Goal: Obtain resource: Obtain resource

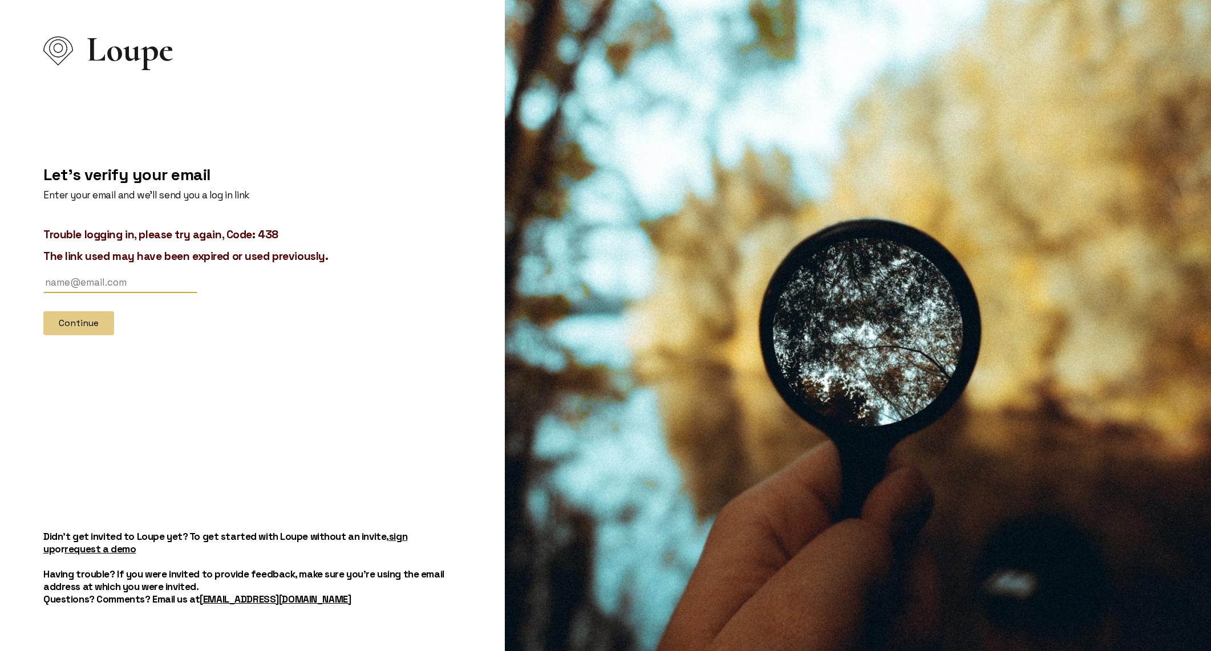
click at [72, 291] on input "text" at bounding box center [120, 282] width 154 height 21
type input "[EMAIL_ADDRESS][DOMAIN_NAME]"
click at [90, 320] on button "Continue" at bounding box center [78, 323] width 71 height 24
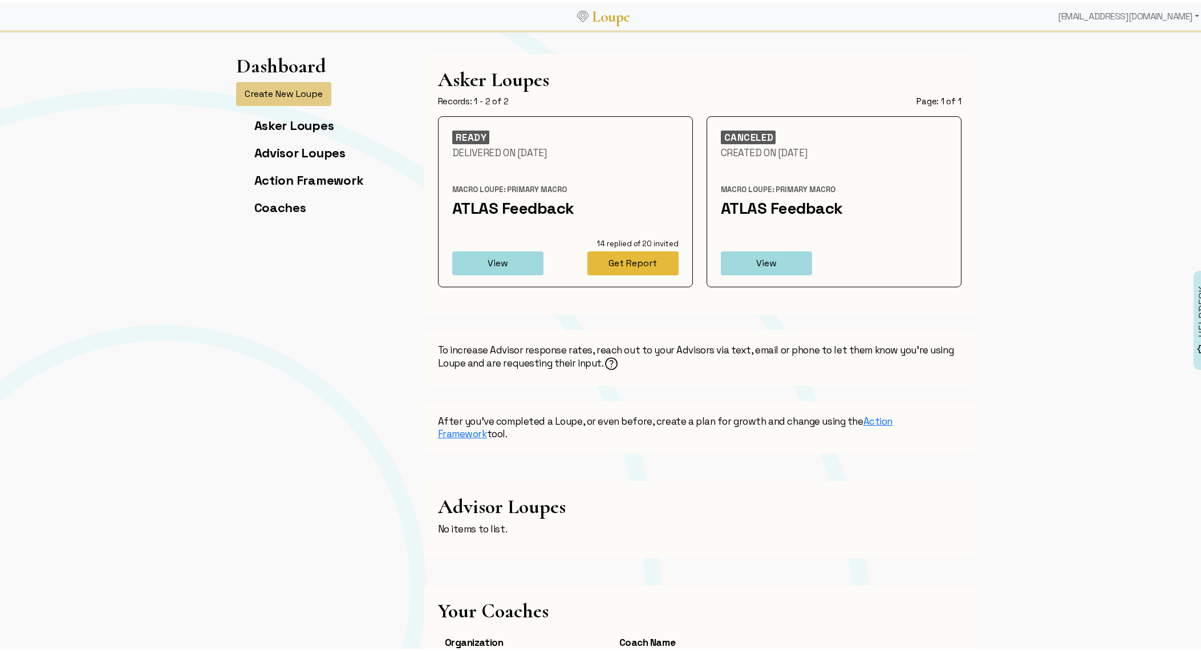
click at [624, 257] on button "Get Report" at bounding box center [632, 261] width 91 height 24
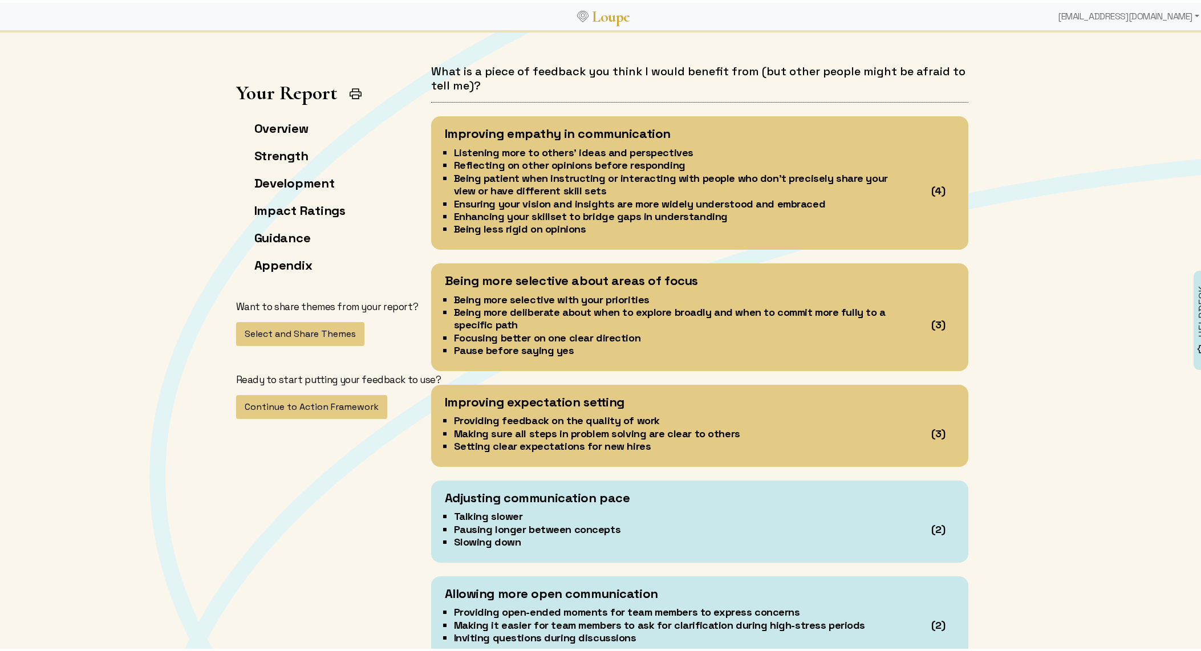
scroll to position [3062, 0]
